Goal: Information Seeking & Learning: Learn about a topic

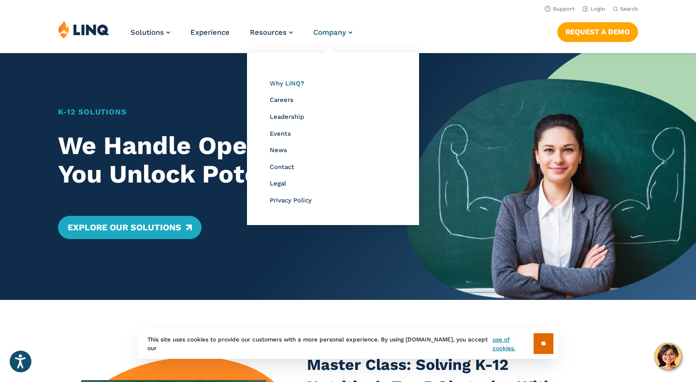
click at [292, 82] on span "Why LINQ?" at bounding box center [287, 83] width 34 height 7
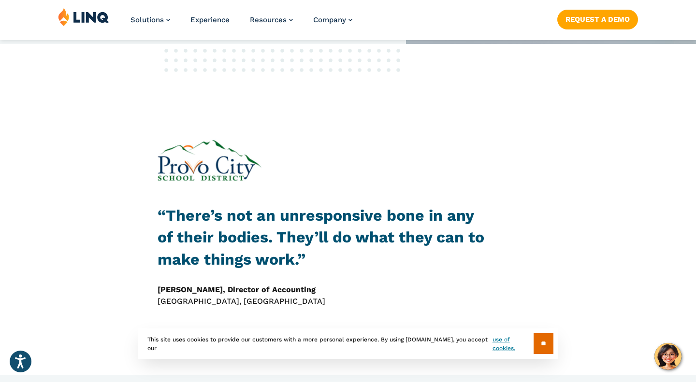
scroll to position [343, 0]
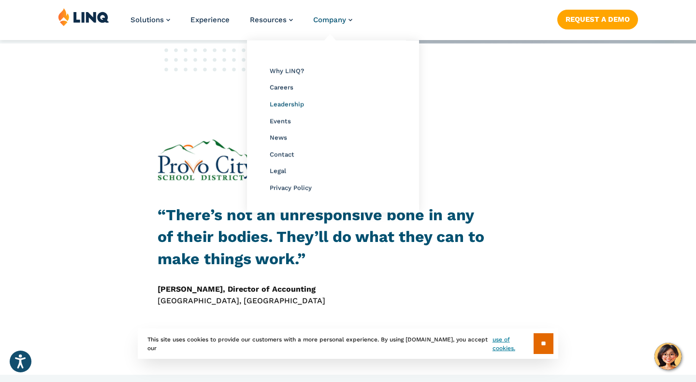
click at [286, 102] on span "Leadership" at bounding box center [287, 104] width 34 height 7
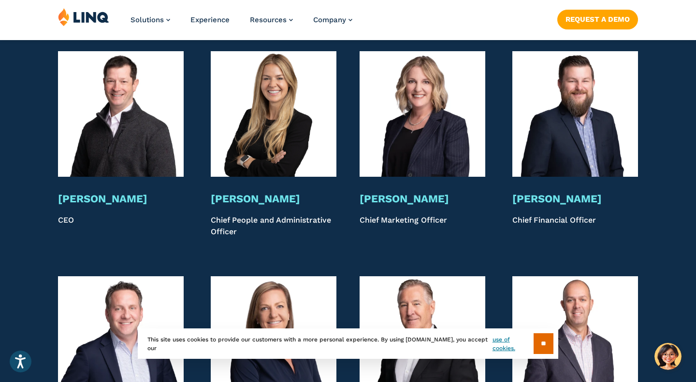
scroll to position [1919, 0]
